Goal: Navigation & Orientation: Find specific page/section

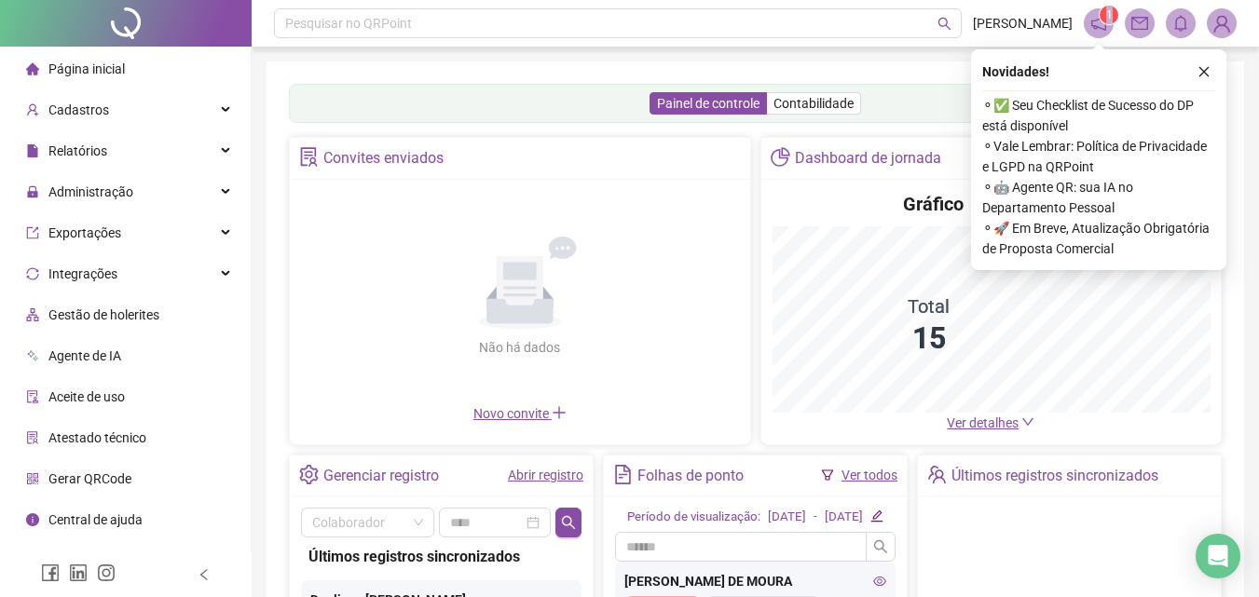
click at [1109, 15] on span "1" at bounding box center [1109, 14] width 7 height 13
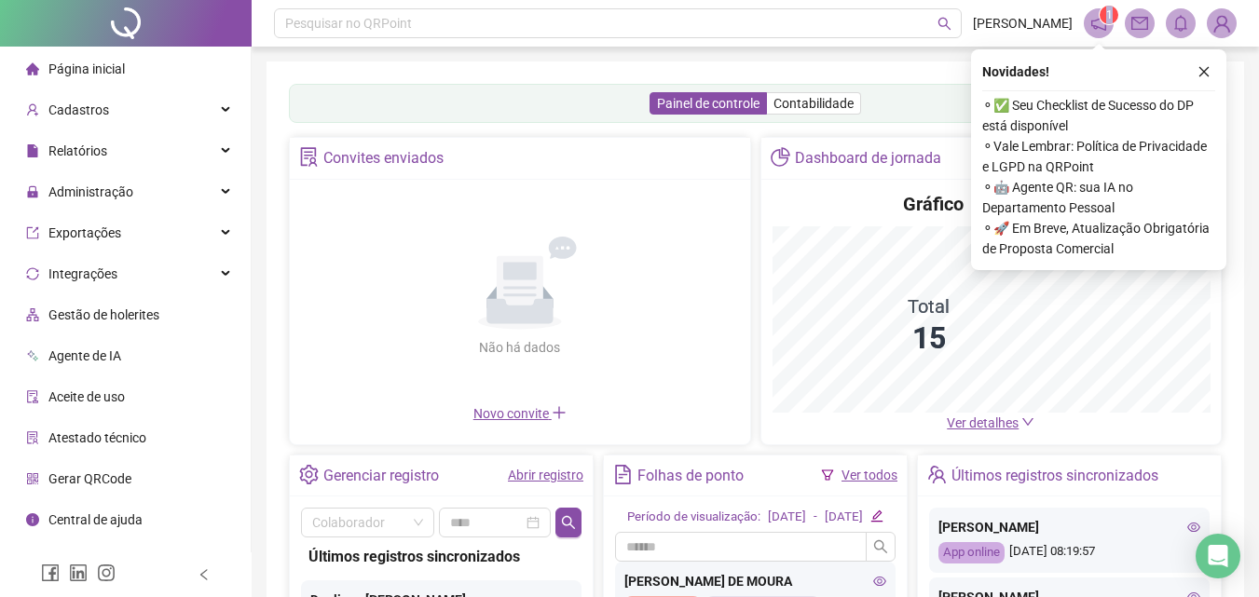
click at [1109, 15] on span "1" at bounding box center [1109, 14] width 7 height 13
click at [1101, 20] on sup "1" at bounding box center [1109, 15] width 19 height 19
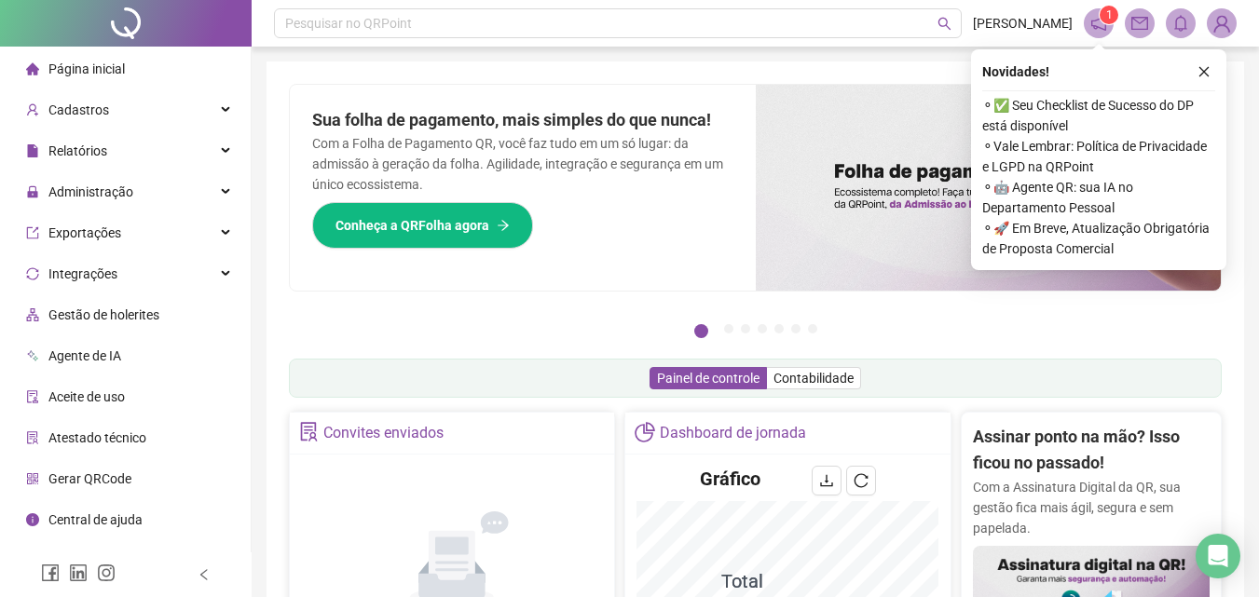
click at [1106, 15] on span "1" at bounding box center [1109, 14] width 7 height 13
click at [1106, 17] on span "1" at bounding box center [1109, 14] width 7 height 13
click at [1101, 21] on icon "notification" at bounding box center [1098, 23] width 17 height 17
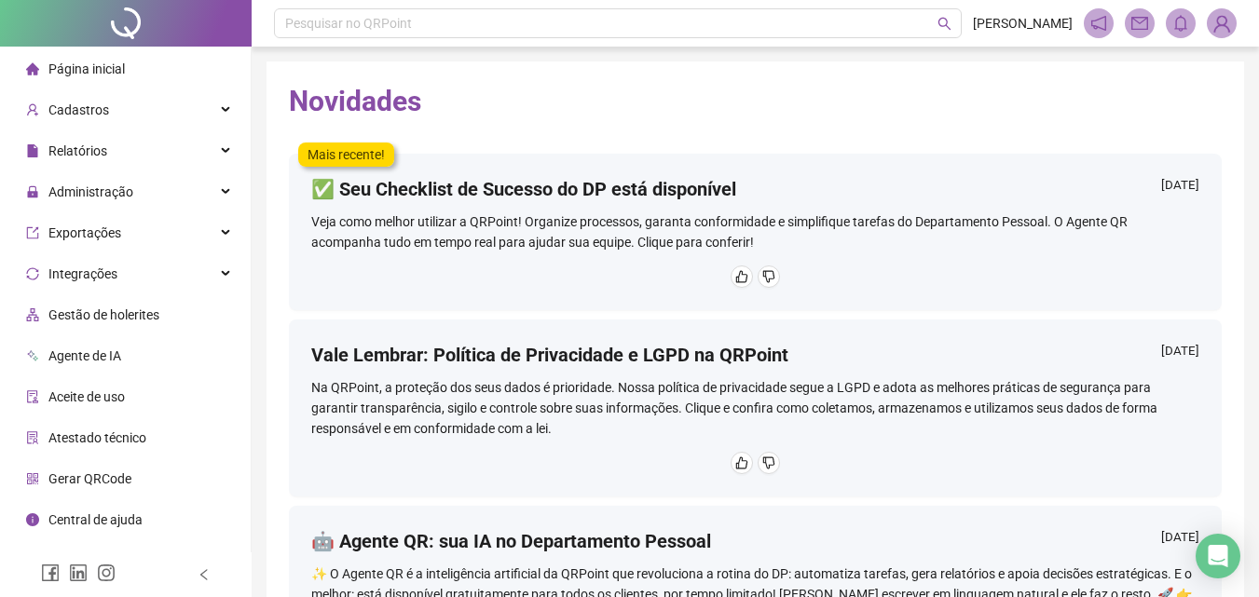
click at [47, 71] on div "Página inicial" at bounding box center [75, 68] width 99 height 37
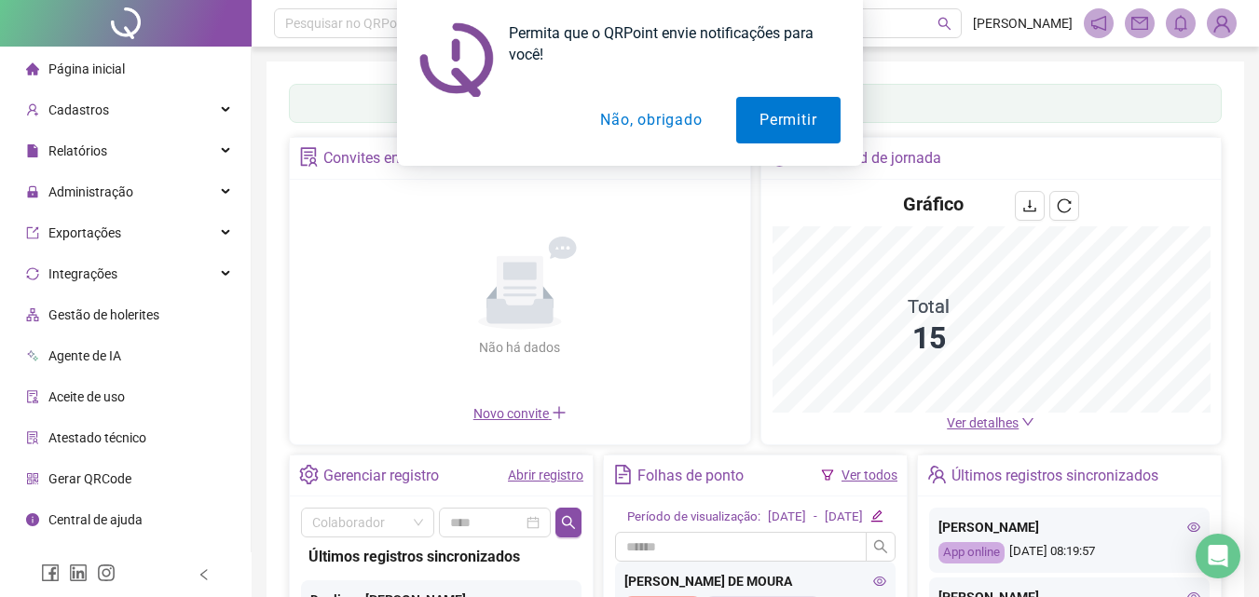
click at [628, 112] on button "Não, obrigado" at bounding box center [651, 120] width 148 height 47
